Goal: Entertainment & Leisure: Consume media (video, audio)

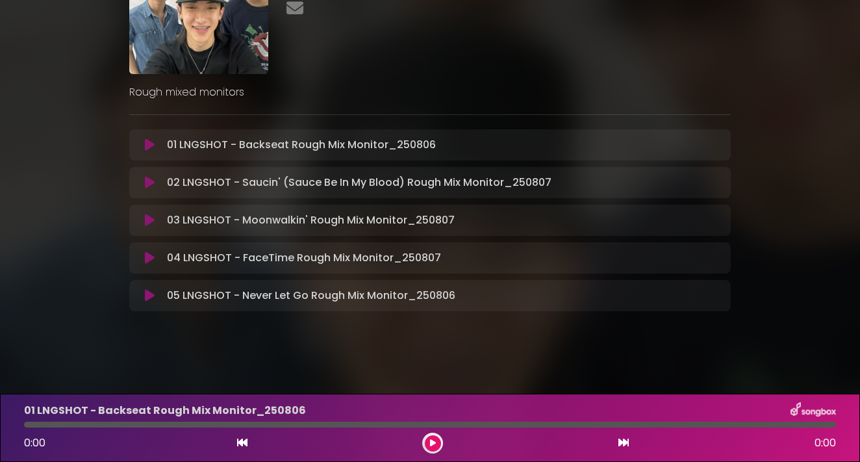
scroll to position [112, 0]
click at [147, 225] on icon at bounding box center [150, 220] width 10 height 13
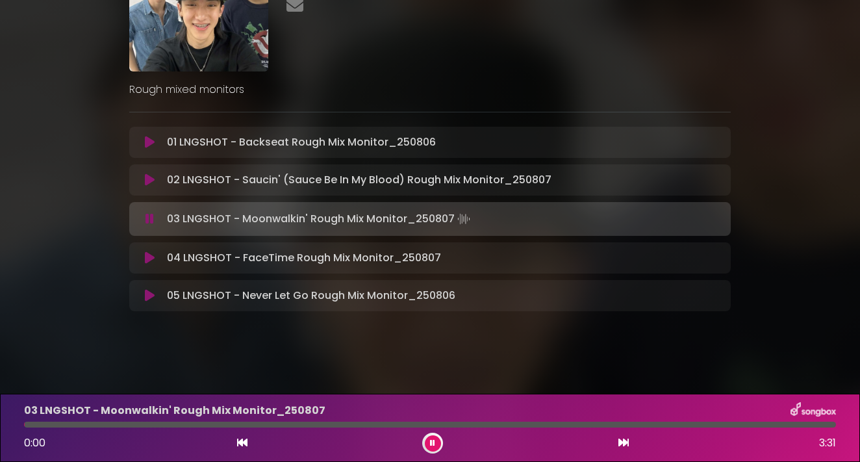
scroll to position [114, 0]
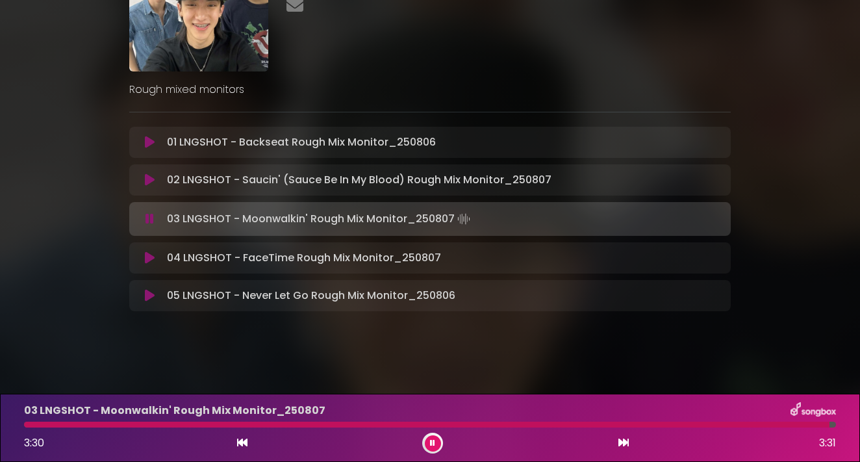
click at [434, 446] on icon at bounding box center [432, 443] width 5 height 8
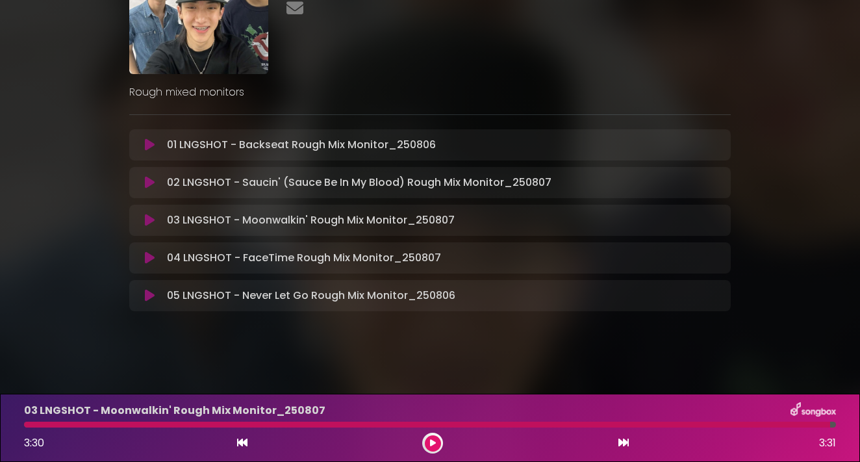
click at [27, 424] on div at bounding box center [427, 424] width 806 height 6
click at [430, 442] on icon at bounding box center [433, 443] width 6 height 8
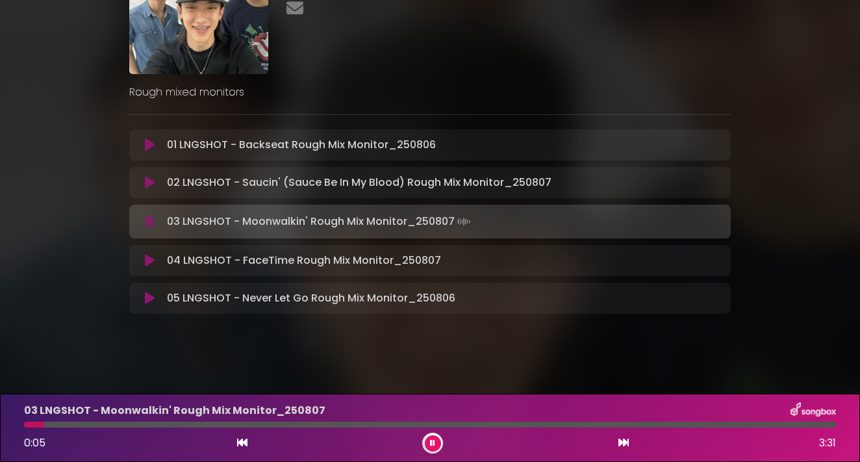
click at [151, 180] on icon at bounding box center [150, 182] width 10 height 13
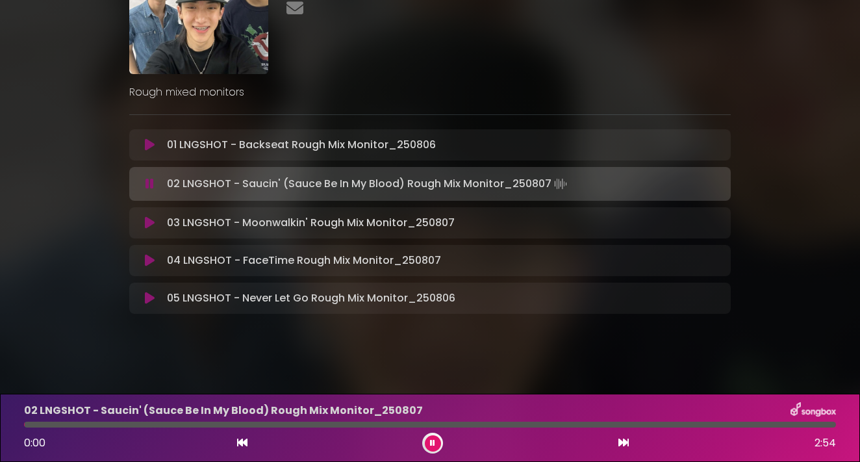
click at [793, 421] on div at bounding box center [430, 424] width 812 height 6
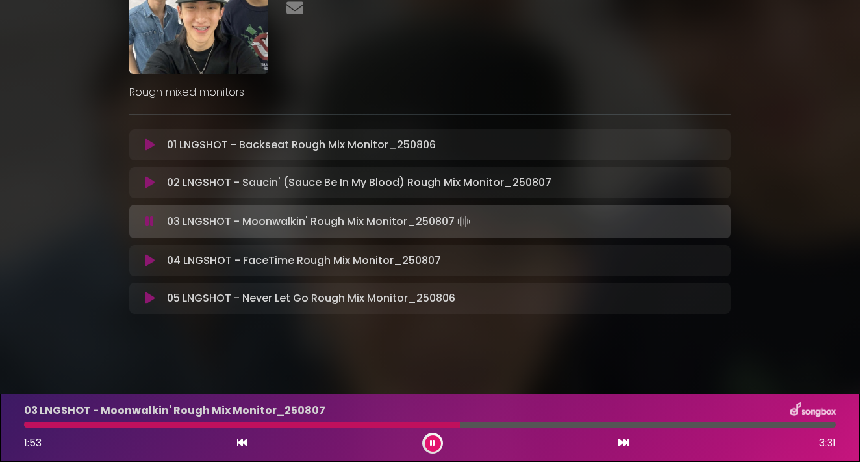
click at [430, 438] on button at bounding box center [433, 443] width 16 height 16
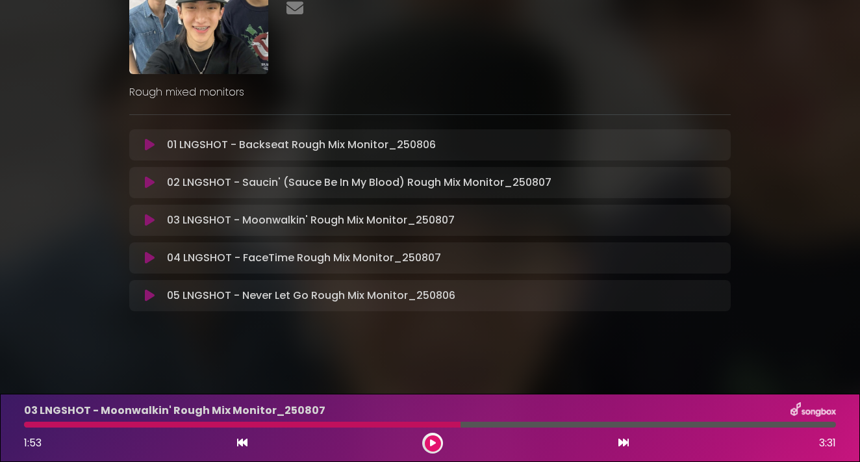
click at [365, 420] on div "03 LNGSHOT - Moonwalkin' Rough Mix Monitor_[DATE] 1:53 3:31" at bounding box center [429, 427] width 827 height 51
click at [352, 422] on div at bounding box center [242, 424] width 436 height 6
click at [358, 427] on div "03 LNGSHOT - Moonwalkin' Rough Mix Monitor_[DATE] 1:53 3:31" at bounding box center [429, 427] width 827 height 51
click at [355, 422] on div at bounding box center [242, 424] width 436 height 6
click at [366, 368] on body "× SHOT CALLERS 250807 doubletenmane ×" at bounding box center [430, 231] width 860 height 462
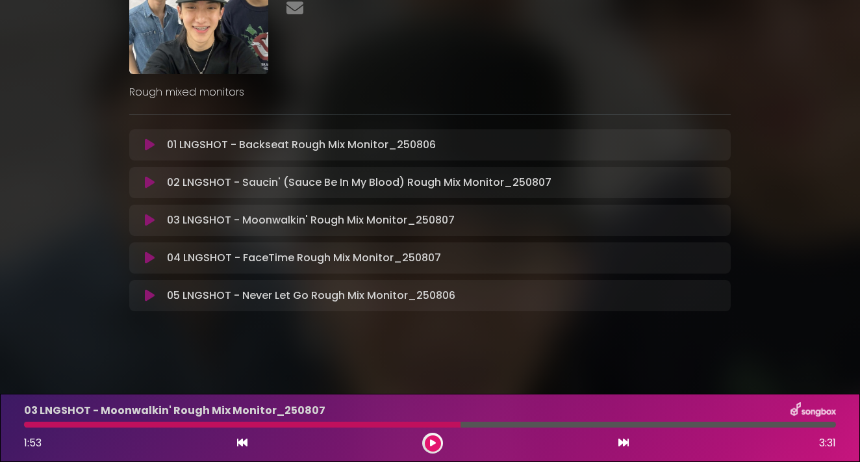
click at [436, 435] on button at bounding box center [433, 443] width 16 height 16
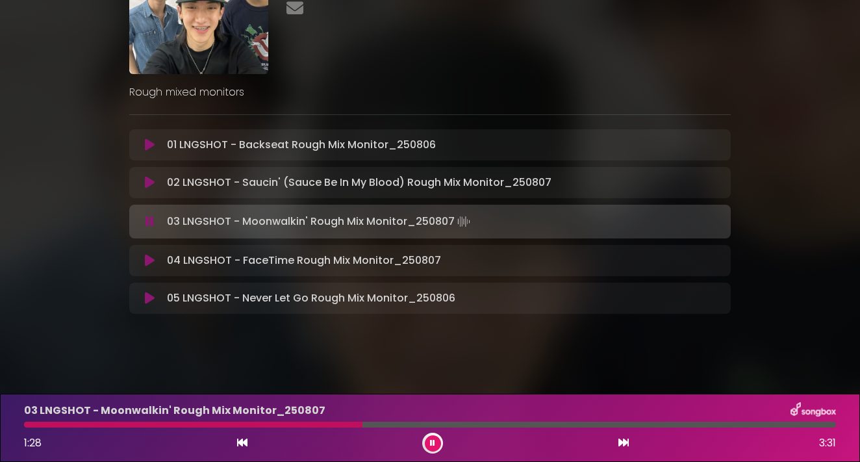
click at [407, 423] on div at bounding box center [430, 424] width 812 height 6
click at [375, 423] on div at bounding box center [223, 424] width 398 height 6
click at [432, 443] on icon at bounding box center [432, 443] width 5 height 8
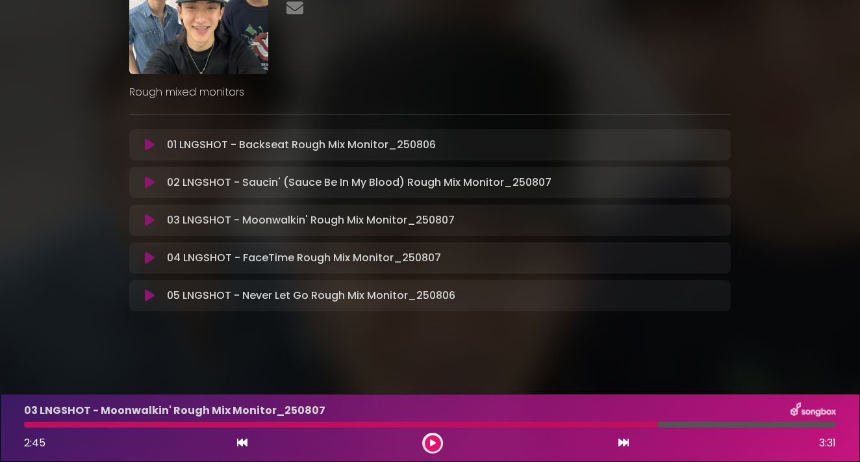
click at [551, 419] on div "03 LNGSHOT - Moonwalkin' Rough Mix Monitor_[DATE] 2:45 3:31" at bounding box center [429, 427] width 827 height 51
click at [548, 422] on div at bounding box center [341, 424] width 634 height 6
click at [432, 440] on icon at bounding box center [433, 443] width 6 height 8
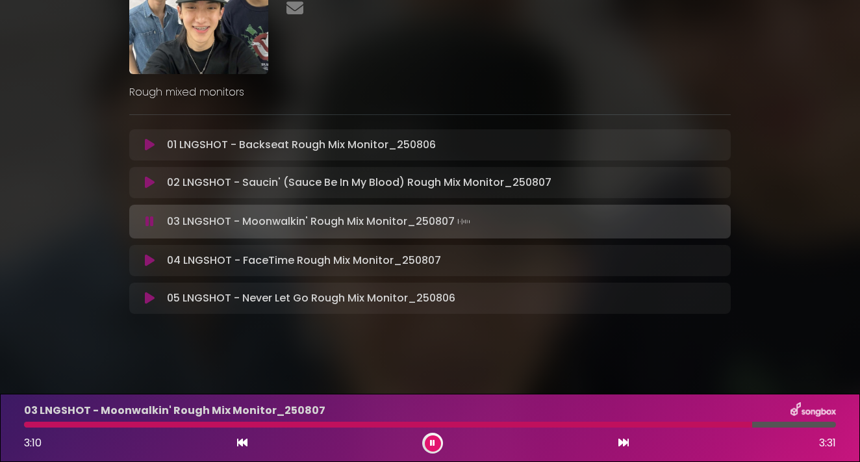
click at [432, 441] on icon at bounding box center [432, 443] width 5 height 8
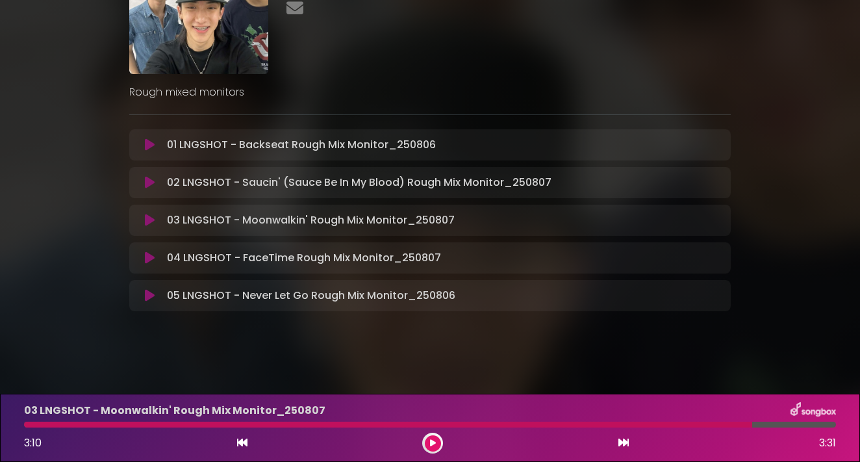
click at [25, 423] on div at bounding box center [388, 424] width 728 height 6
drag, startPoint x: 27, startPoint y: 425, endPoint x: 10, endPoint y: 425, distance: 17.5
click at [10, 425] on div "03 LNGSHOT - Moonwalkin' Rough Mix Monitor_[DATE] 3:10 3:31" at bounding box center [430, 427] width 860 height 68
click at [26, 424] on div at bounding box center [388, 424] width 728 height 6
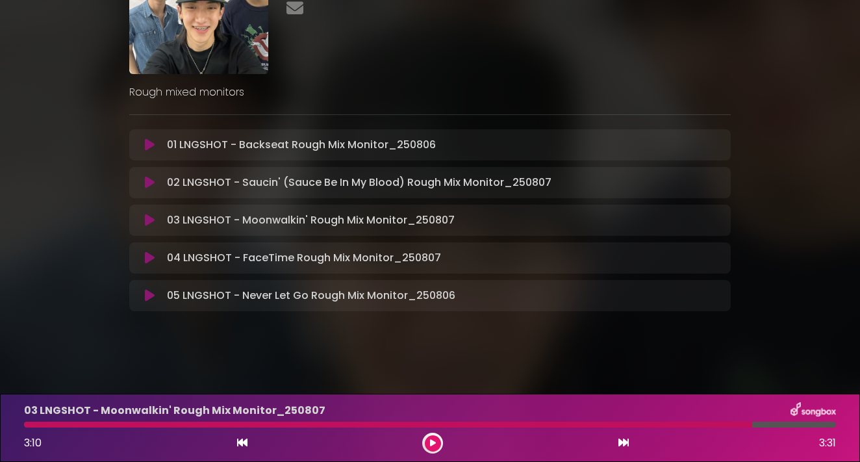
click at [26, 424] on div at bounding box center [388, 424] width 728 height 6
click at [28, 421] on div "03 LNGSHOT - Moonwalkin' Rough Mix Monitor_[DATE] 3:10 3:31" at bounding box center [429, 427] width 827 height 51
click at [28, 423] on div at bounding box center [388, 424] width 728 height 6
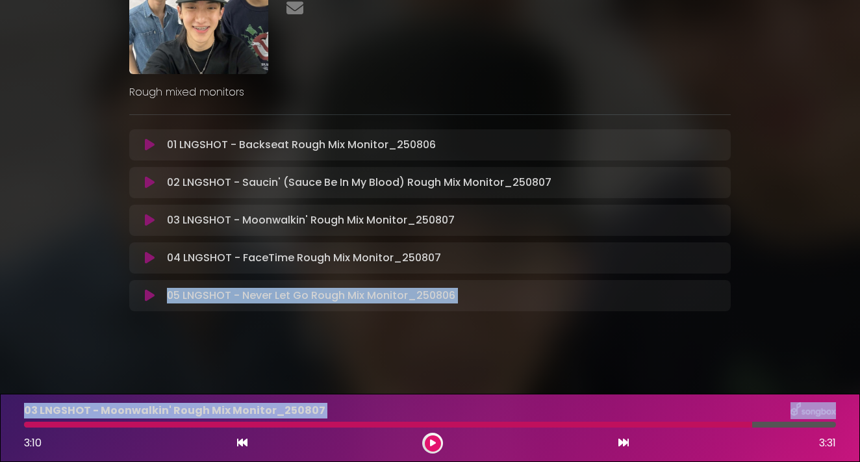
drag, startPoint x: 28, startPoint y: 423, endPoint x: -5, endPoint y: 417, distance: 33.0
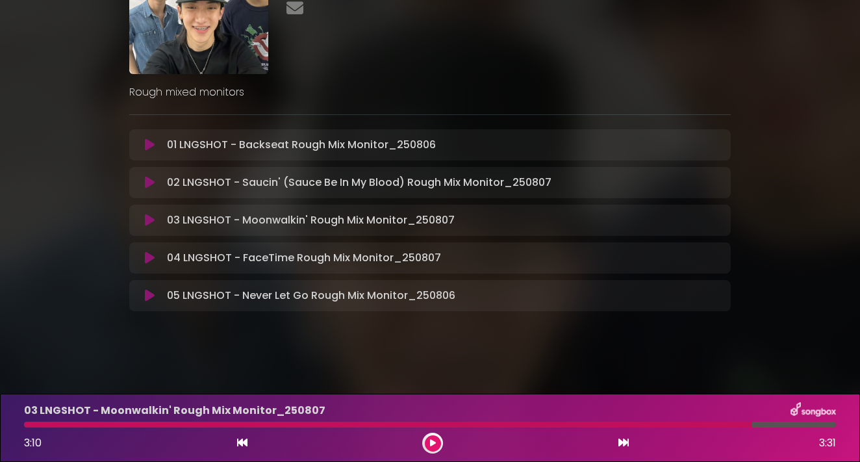
click at [238, 177] on p "02 LNGSHOT - Saucin' (Sauce Be In My Blood) Rough Mix Monitor_250807 Loading Tr…" at bounding box center [359, 183] width 384 height 16
click at [146, 183] on icon at bounding box center [150, 182] width 10 height 13
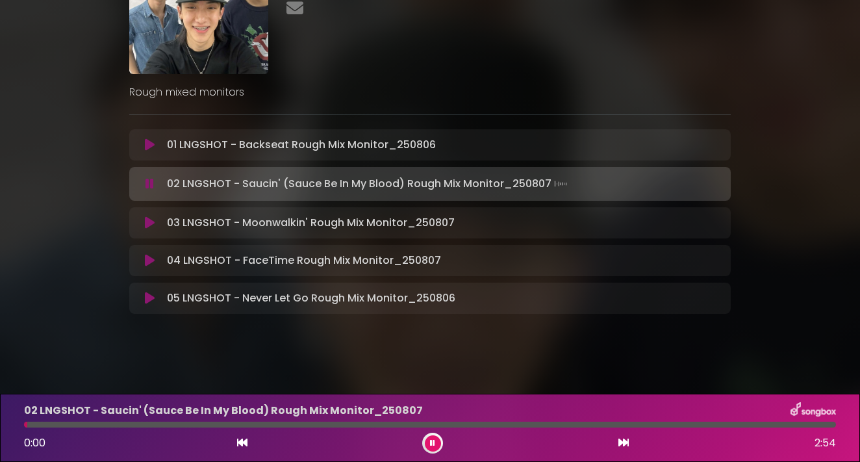
click at [796, 421] on div at bounding box center [430, 424] width 812 height 6
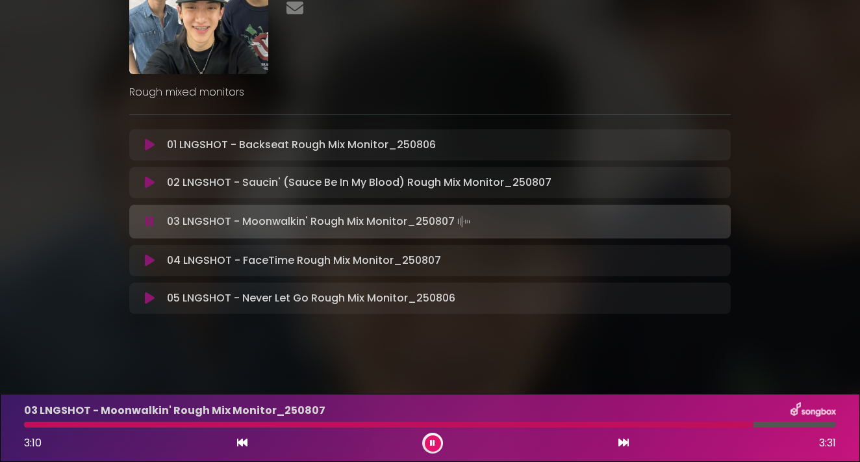
click at [434, 443] on icon at bounding box center [432, 443] width 5 height 8
